Goal: Task Accomplishment & Management: Complete application form

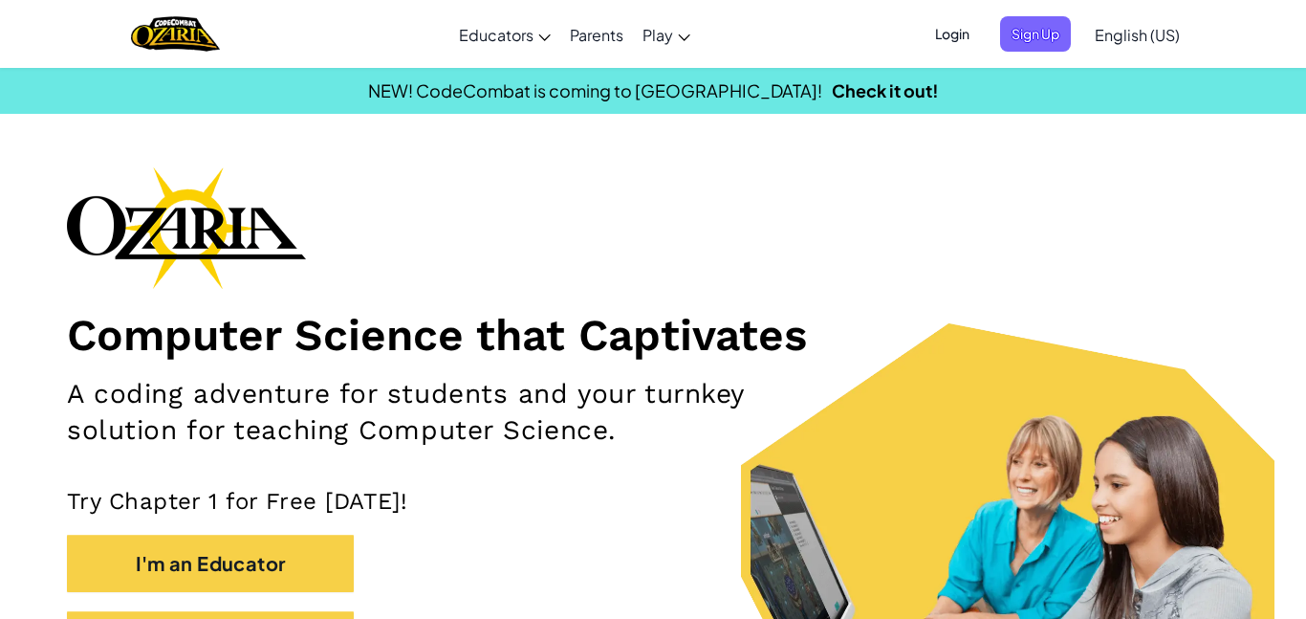
click at [585, 513] on p "Try Chapter 1 for Free [DATE]!" at bounding box center [653, 501] width 1172 height 29
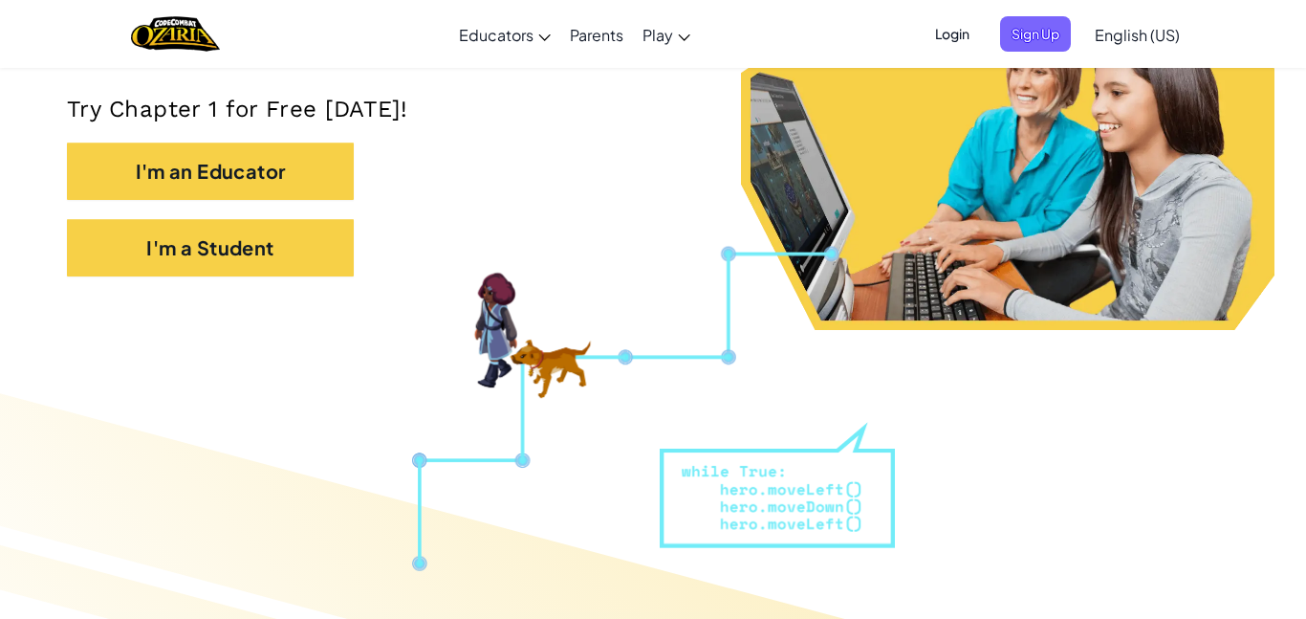
scroll to position [370, 0]
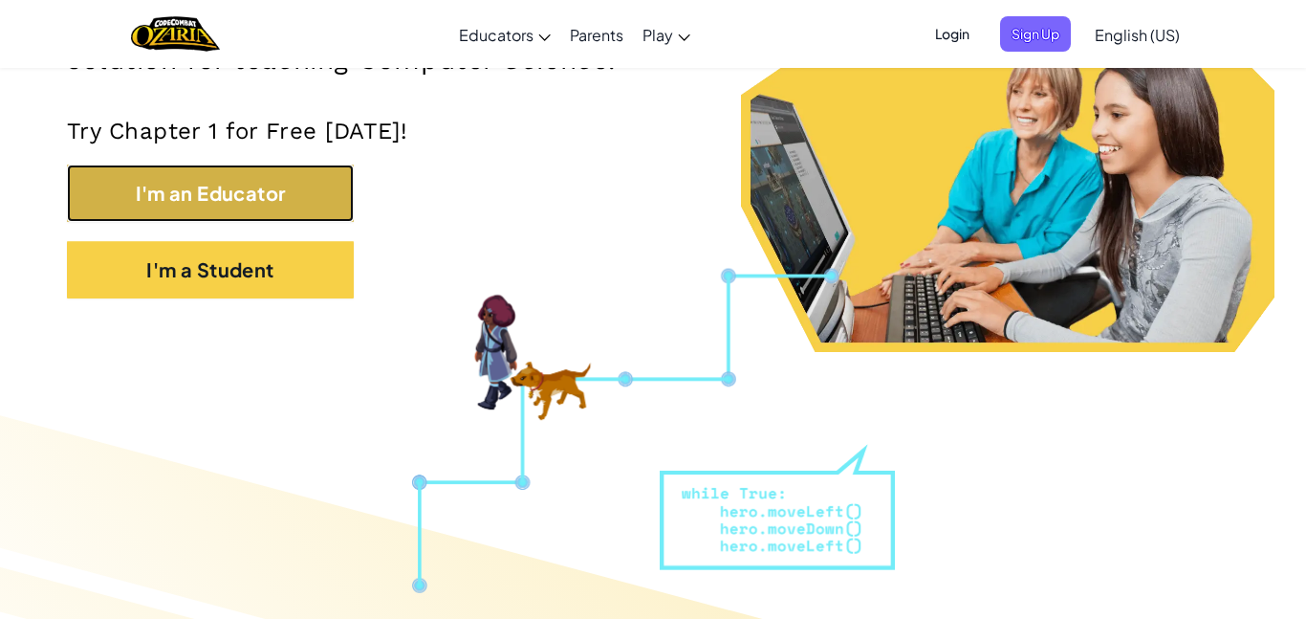
click at [294, 216] on button "I'm an Educator" at bounding box center [210, 192] width 287 height 57
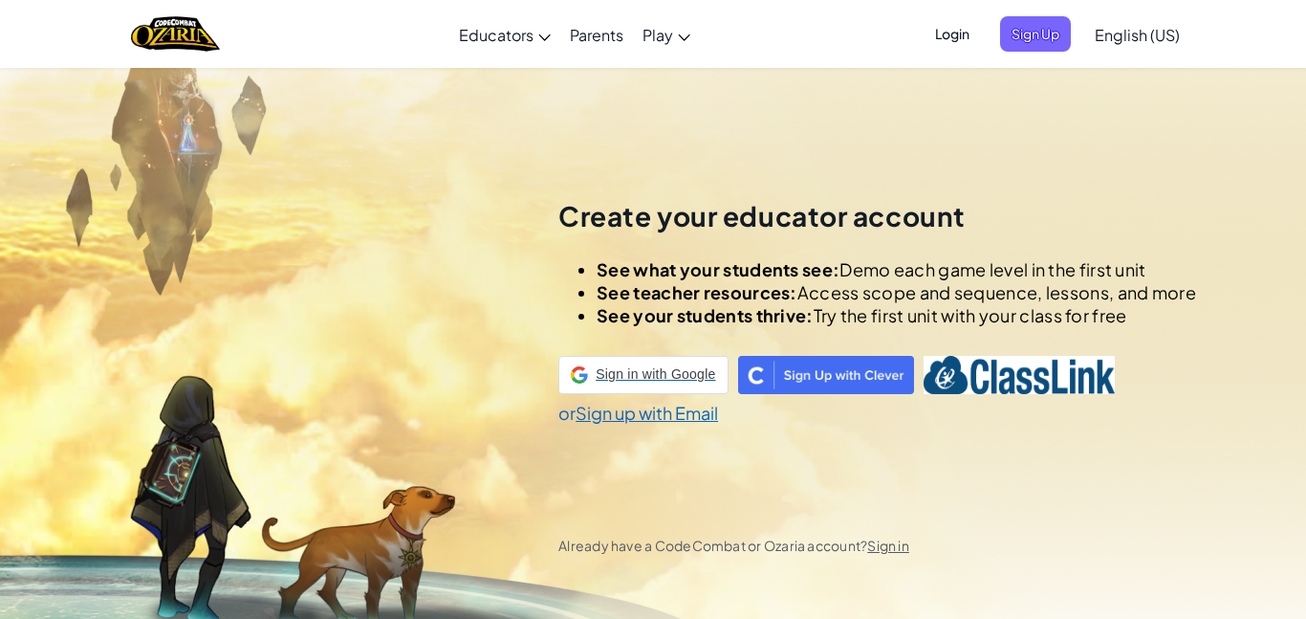
scroll to position [67, 0]
